Goal: Task Accomplishment & Management: Manage account settings

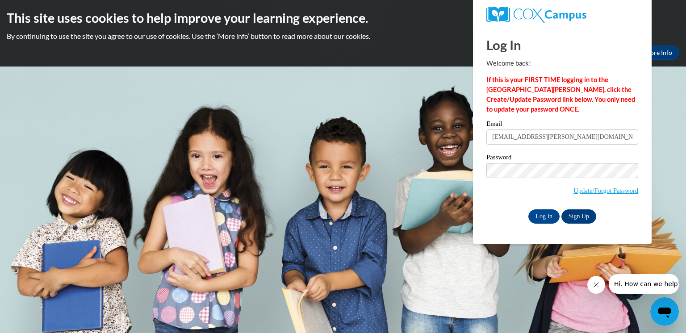
type input "[EMAIL_ADDRESS][PERSON_NAME][DOMAIN_NAME]"
click at [528, 209] on input "Log In" at bounding box center [543, 216] width 31 height 14
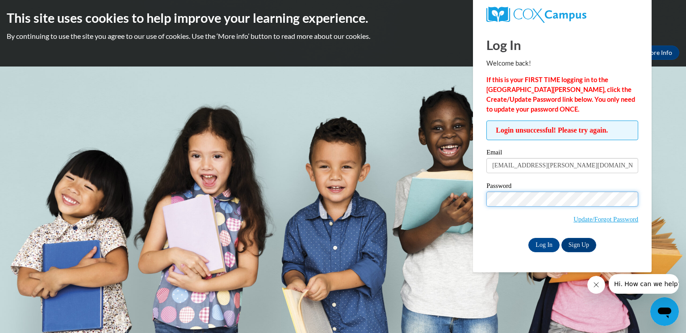
click at [528, 238] on input "Log In" at bounding box center [543, 245] width 31 height 14
click at [580, 222] on link "Update/Forgot Password" at bounding box center [605, 219] width 65 height 7
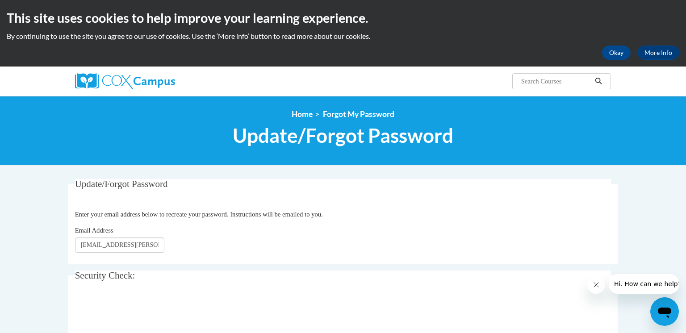
type input "[EMAIL_ADDRESS][PERSON_NAME][DOMAIN_NAME]"
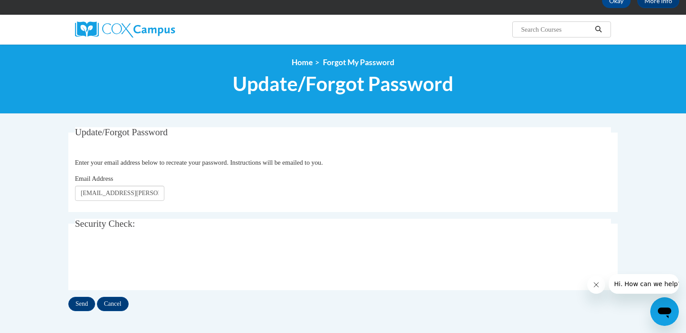
scroll to position [54, 0]
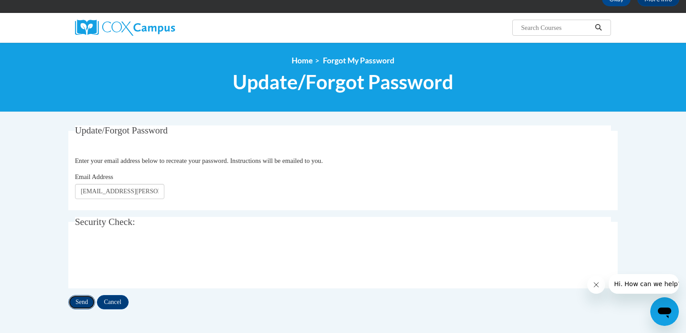
click at [79, 302] on input "Send" at bounding box center [81, 302] width 27 height 14
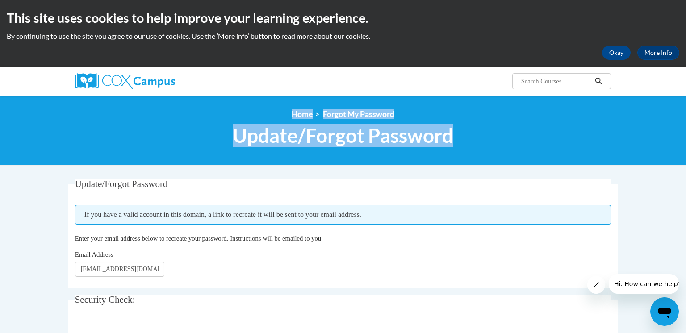
drag, startPoint x: 680, startPoint y: 100, endPoint x: 669, endPoint y: 154, distance: 55.2
click at [669, 154] on div "<en>Home</en><fr>Accueil</fr><de>Zuhause</de><it>Casa</it><es>Casa</es><pt>Casa…" at bounding box center [343, 131] width 686 height 70
click at [110, 81] on img at bounding box center [125, 81] width 100 height 16
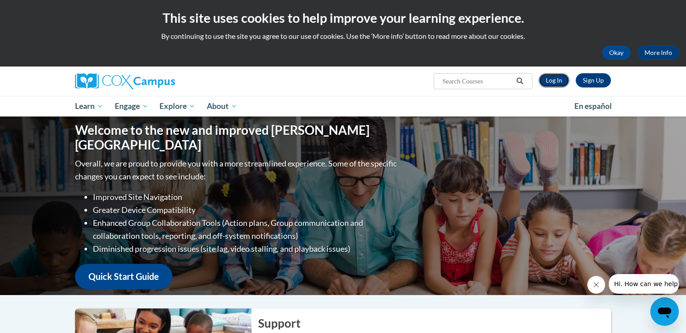
click at [549, 80] on link "Log In" at bounding box center [553, 80] width 31 height 14
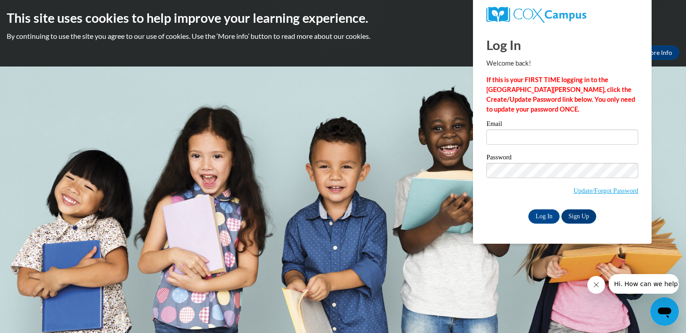
click at [395, 62] on div "This site uses cookies to help improve your learning experience. By continuing …" at bounding box center [343, 33] width 686 height 67
click at [507, 140] on input "Email" at bounding box center [562, 136] width 152 height 15
type input "[EMAIL_ADDRESS][PERSON_NAME][DOMAIN_NAME]"
click at [528, 209] on input "Log In" at bounding box center [543, 216] width 31 height 14
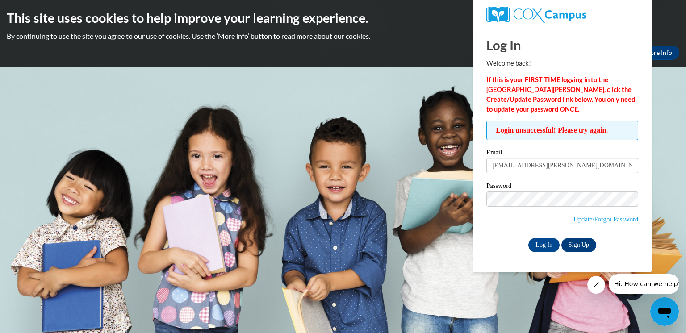
click at [528, 238] on input "Log In" at bounding box center [543, 245] width 31 height 14
